Goal: Information Seeking & Learning: Check status

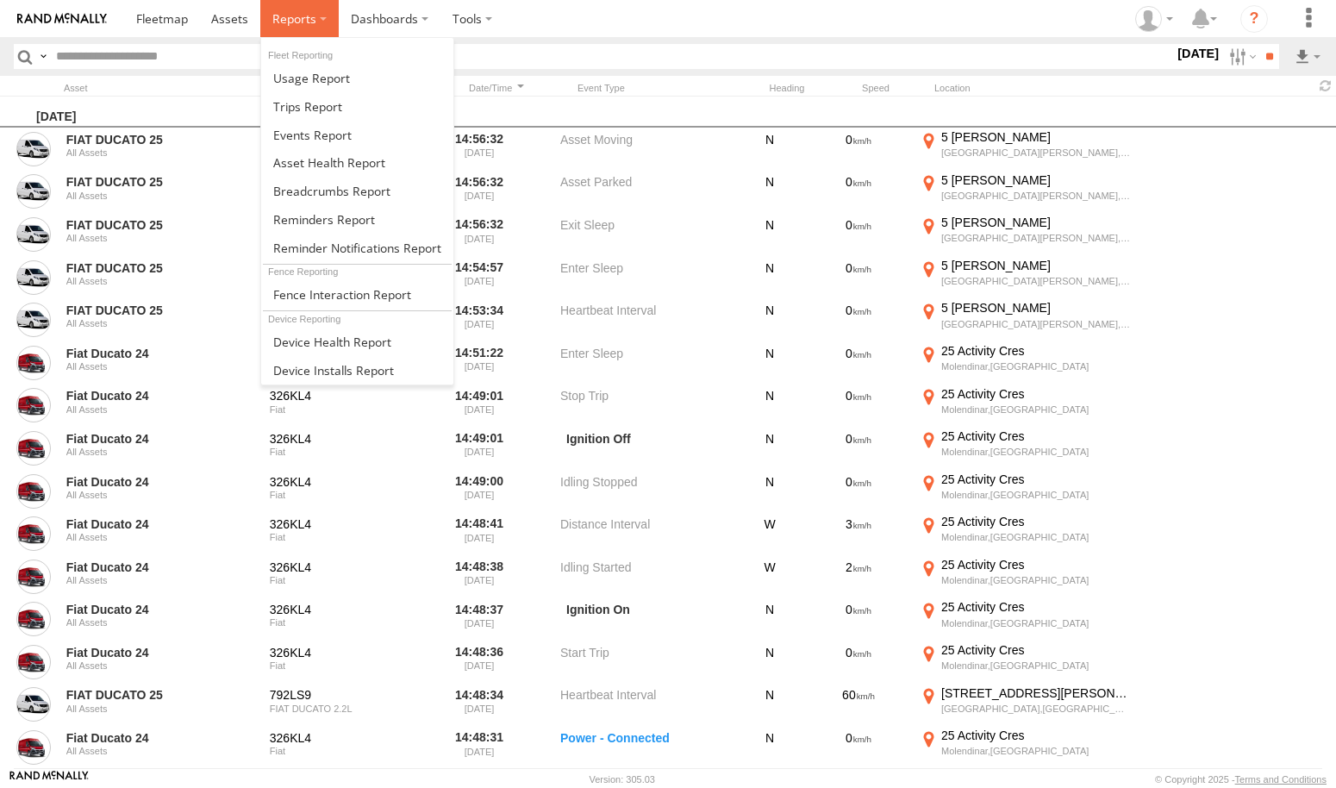
click at [319, 19] on label at bounding box center [299, 18] width 78 height 37
click at [332, 108] on span at bounding box center [307, 106] width 69 height 16
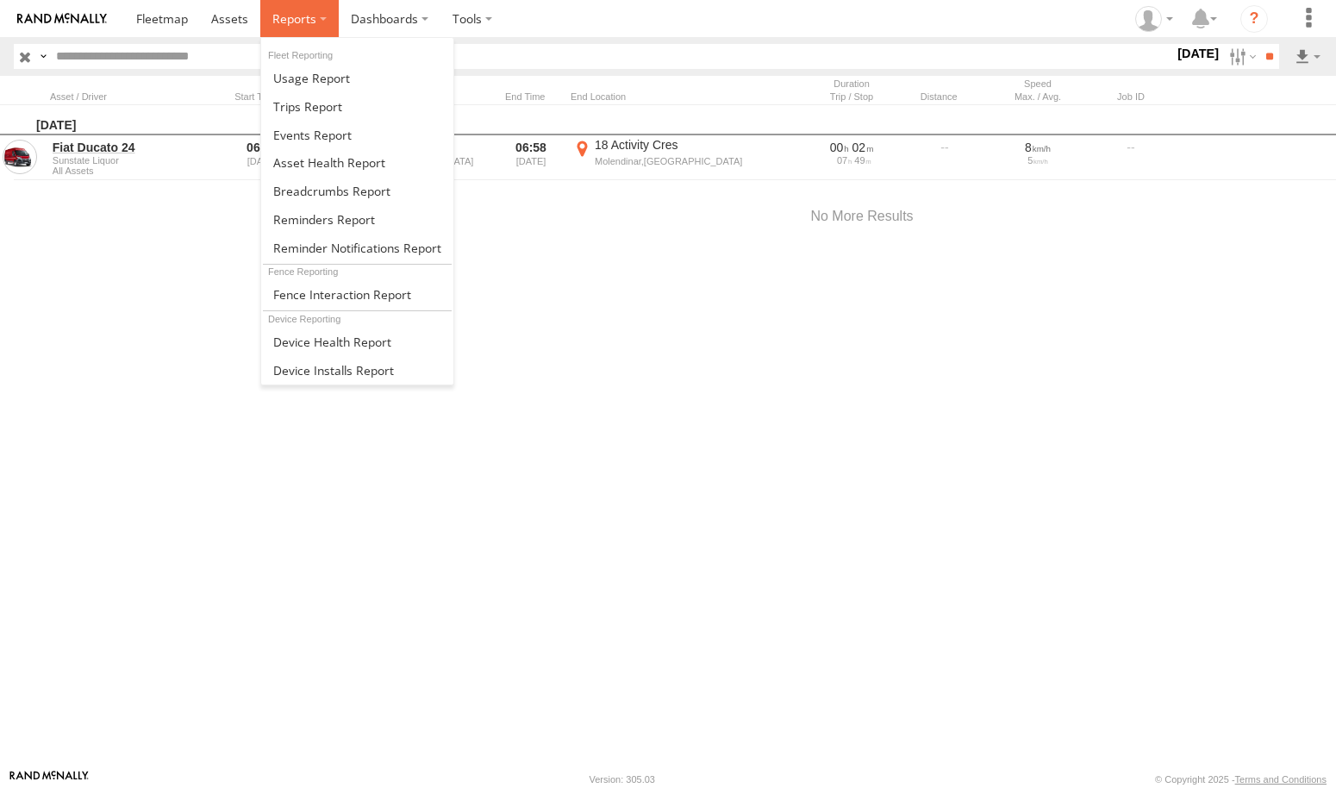
click at [328, 23] on label at bounding box center [299, 18] width 78 height 37
click at [337, 109] on span at bounding box center [307, 106] width 69 height 16
click at [321, 23] on label at bounding box center [299, 18] width 78 height 37
click at [335, 135] on span at bounding box center [312, 135] width 78 height 16
